Goal: Task Accomplishment & Management: Complete application form

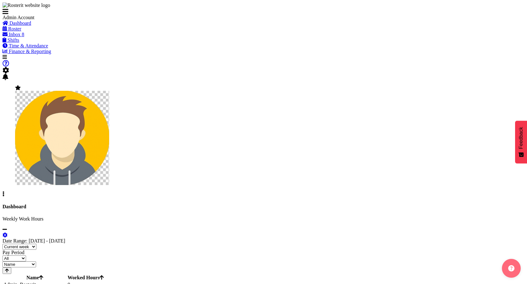
click at [40, 48] on span "Time & Attendance" at bounding box center [29, 45] width 40 height 5
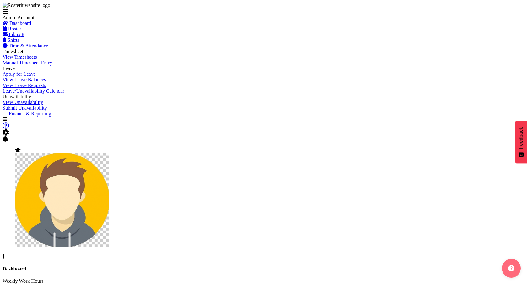
scroll to position [31, 0]
click at [34, 88] on span "View Leave Requests" at bounding box center [25, 84] width 44 height 5
click at [34, 77] on span "Apply for Leave" at bounding box center [19, 73] width 33 height 5
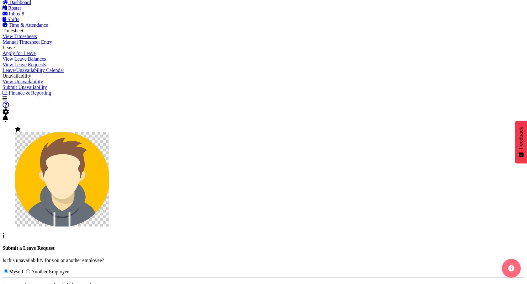
scroll to position [25, 0]
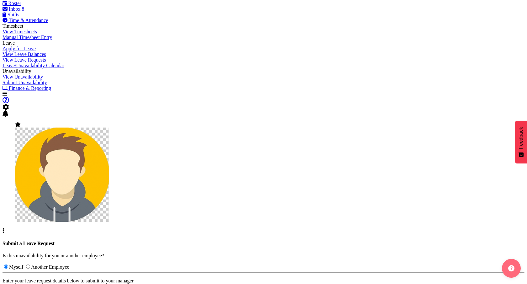
checkbox input "false"
click at [21, 6] on span "Roster" at bounding box center [14, 3] width 13 height 5
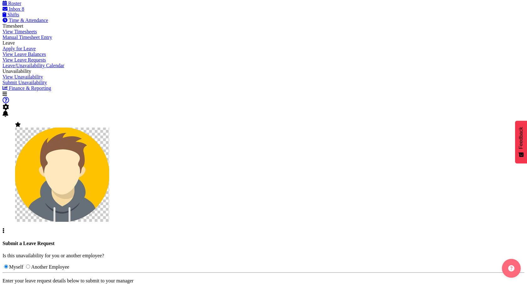
type input "11/10/2025"
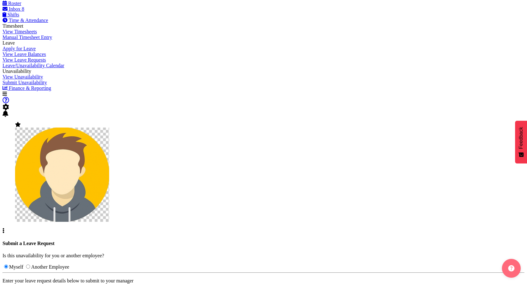
select select "13"
type input "13:00"
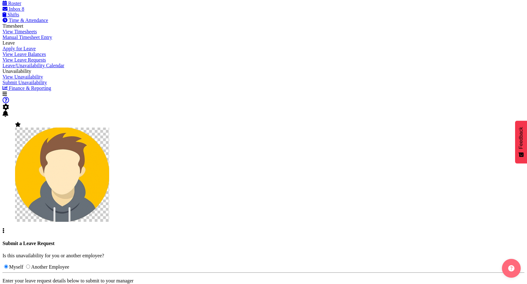
select select "16"
type input "16:59"
select select "0"
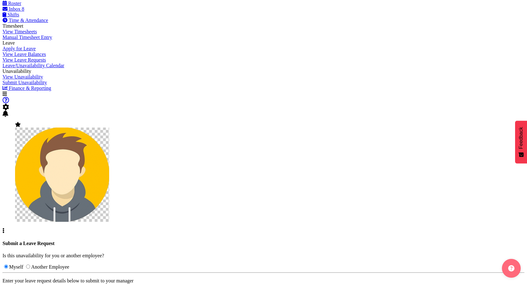
type input "16:00"
type textarea "123456"
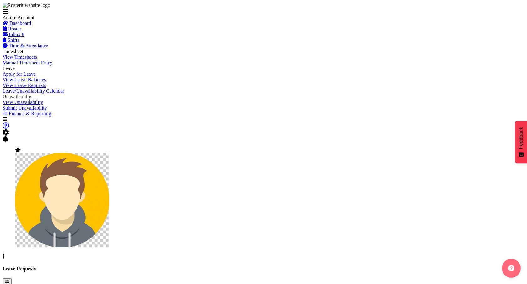
click at [36, 77] on span "Apply for Leave" at bounding box center [19, 73] width 33 height 5
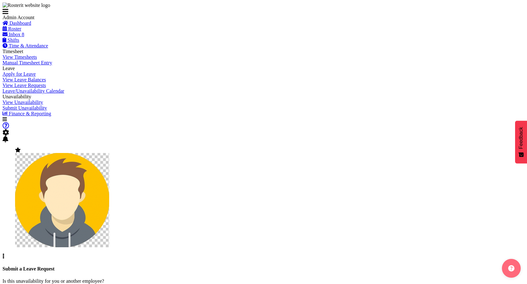
radio input "true"
type input "[PERSON_NAME]"
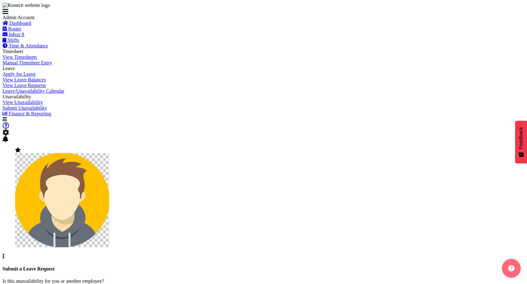
checkbox input "false"
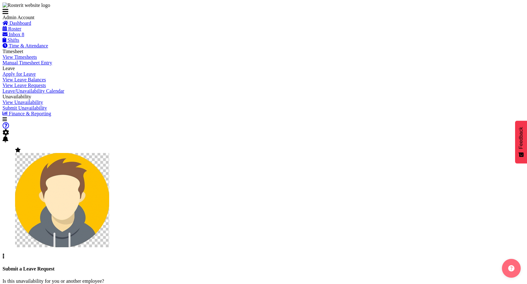
type input "11/10/2025"
select select "7"
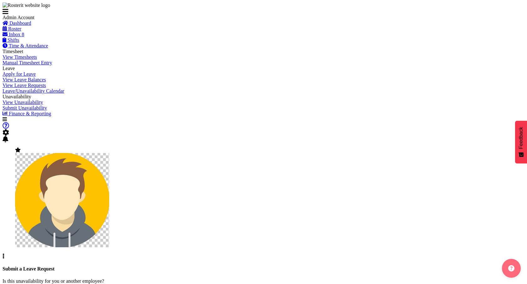
type input "07:00"
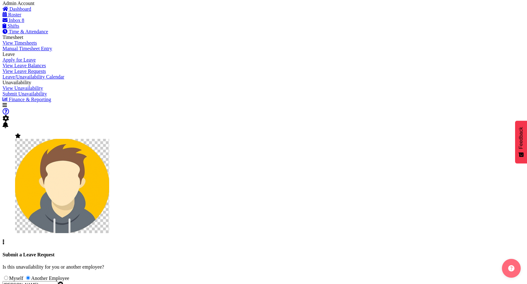
select select "13"
type input "13:59"
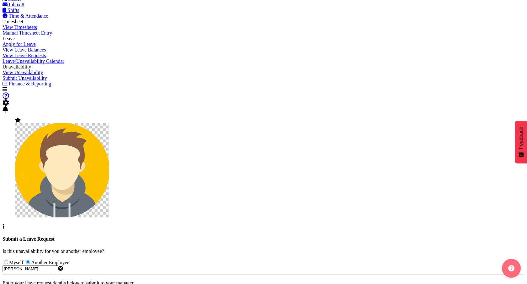
type textarea "asdsad"
